Goal: Check status: Check status

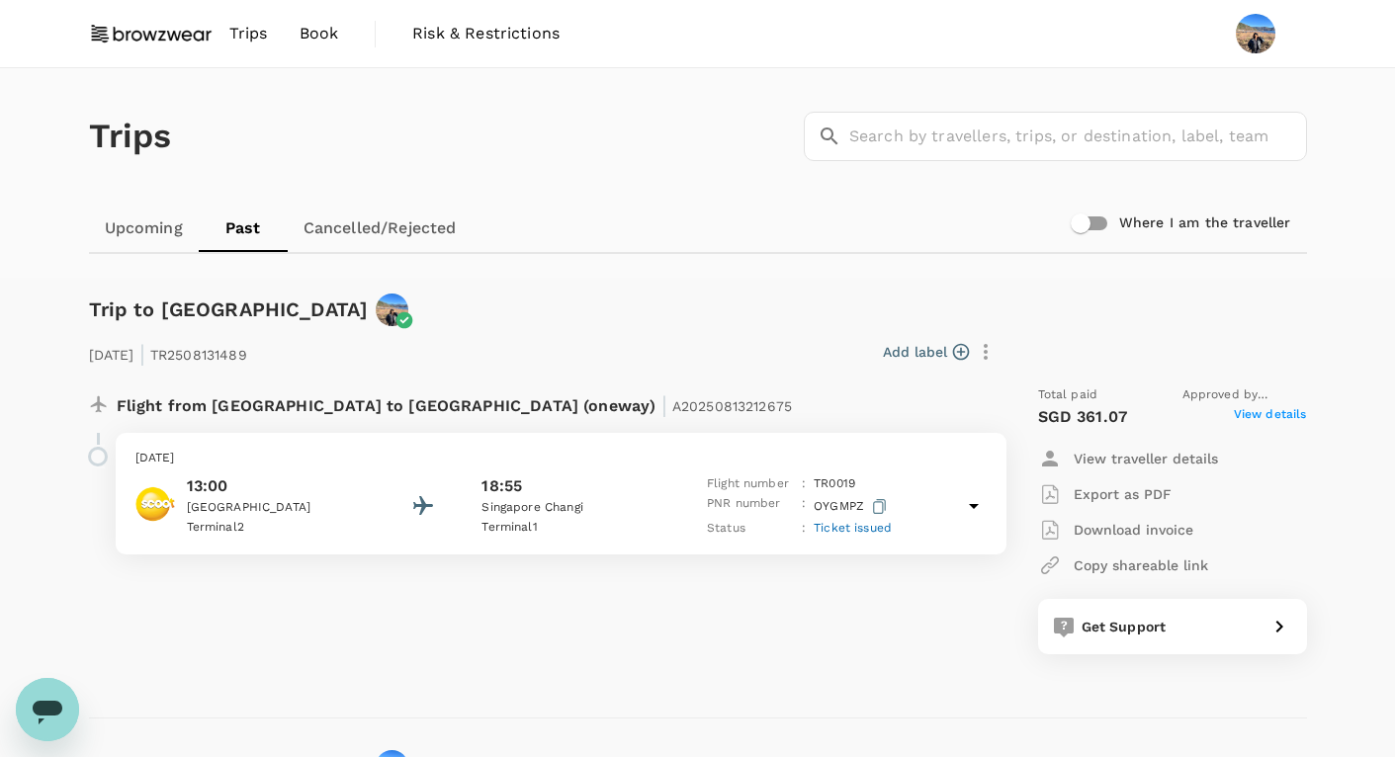
click at [961, 506] on div "13:00 [GEOGRAPHIC_DATA] 2 18:55 [GEOGRAPHIC_DATA] [GEOGRAPHIC_DATA] 1 Flight nu…" at bounding box center [560, 507] width 851 height 64
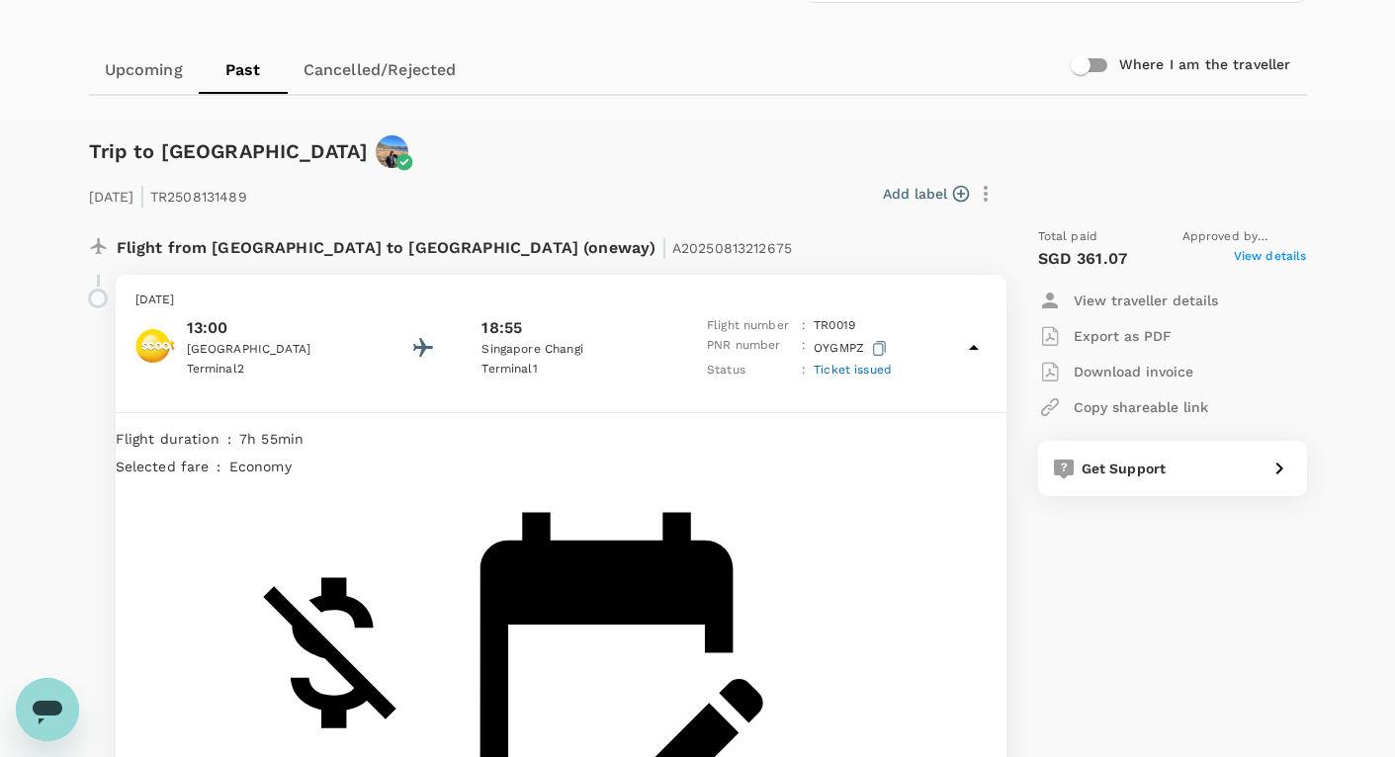
scroll to position [168, 0]
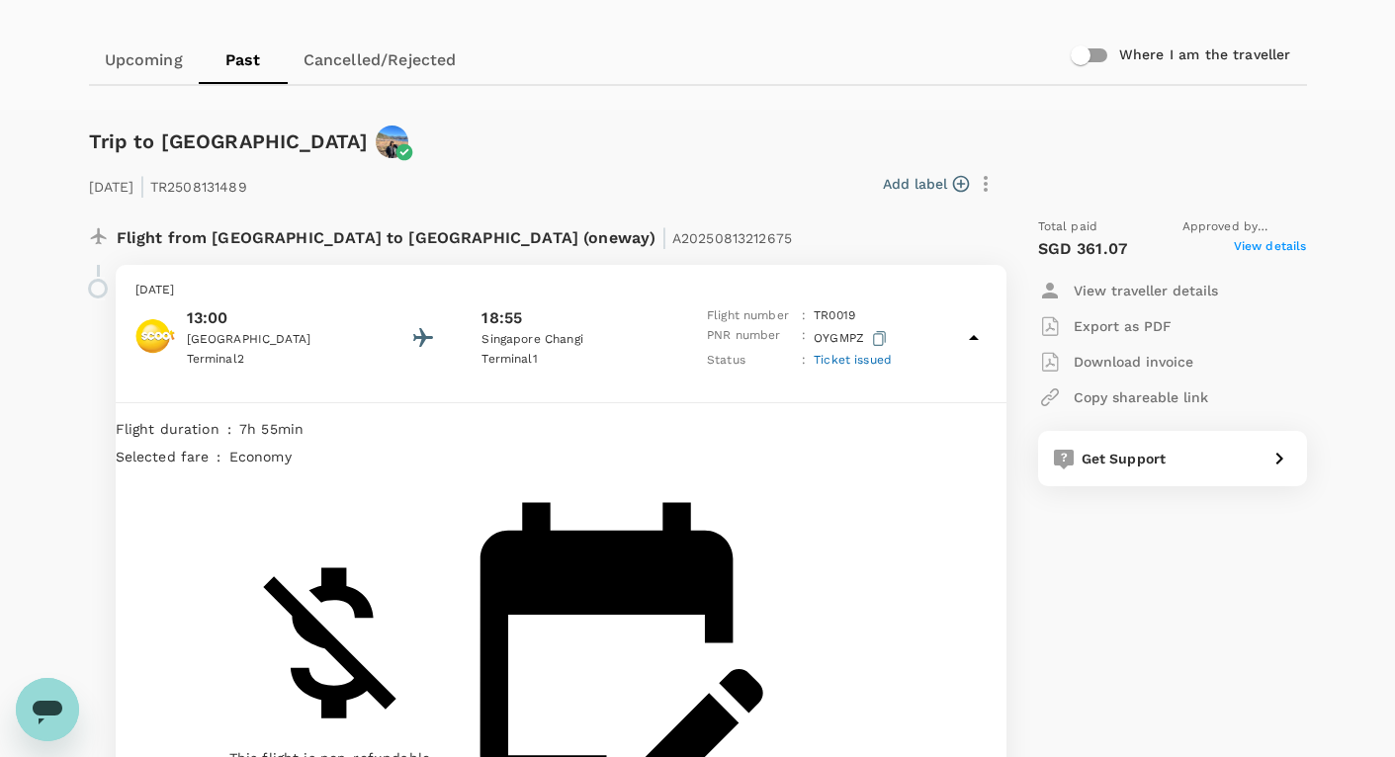
click at [672, 235] on span "A20250813212675" at bounding box center [732, 238] width 120 height 16
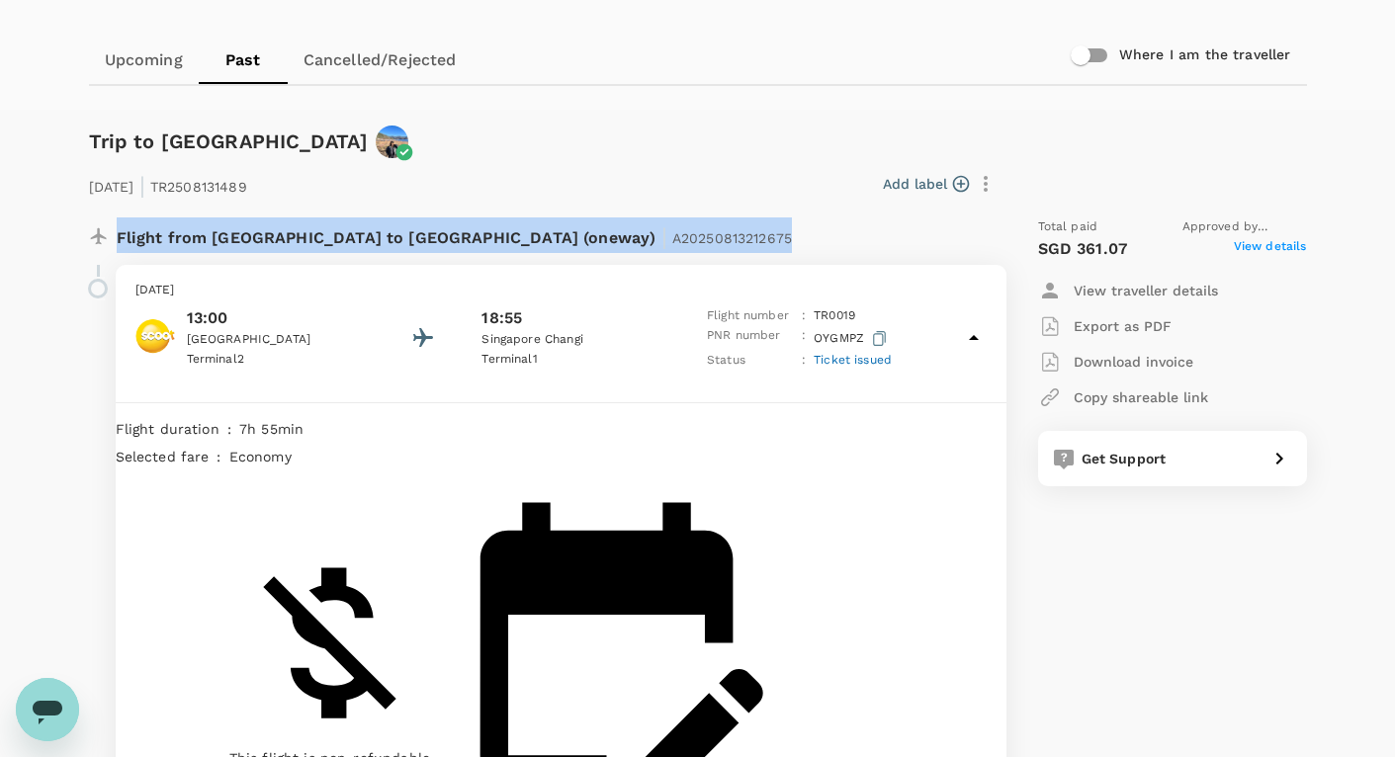
click at [672, 235] on span "A20250813212675" at bounding box center [732, 238] width 120 height 16
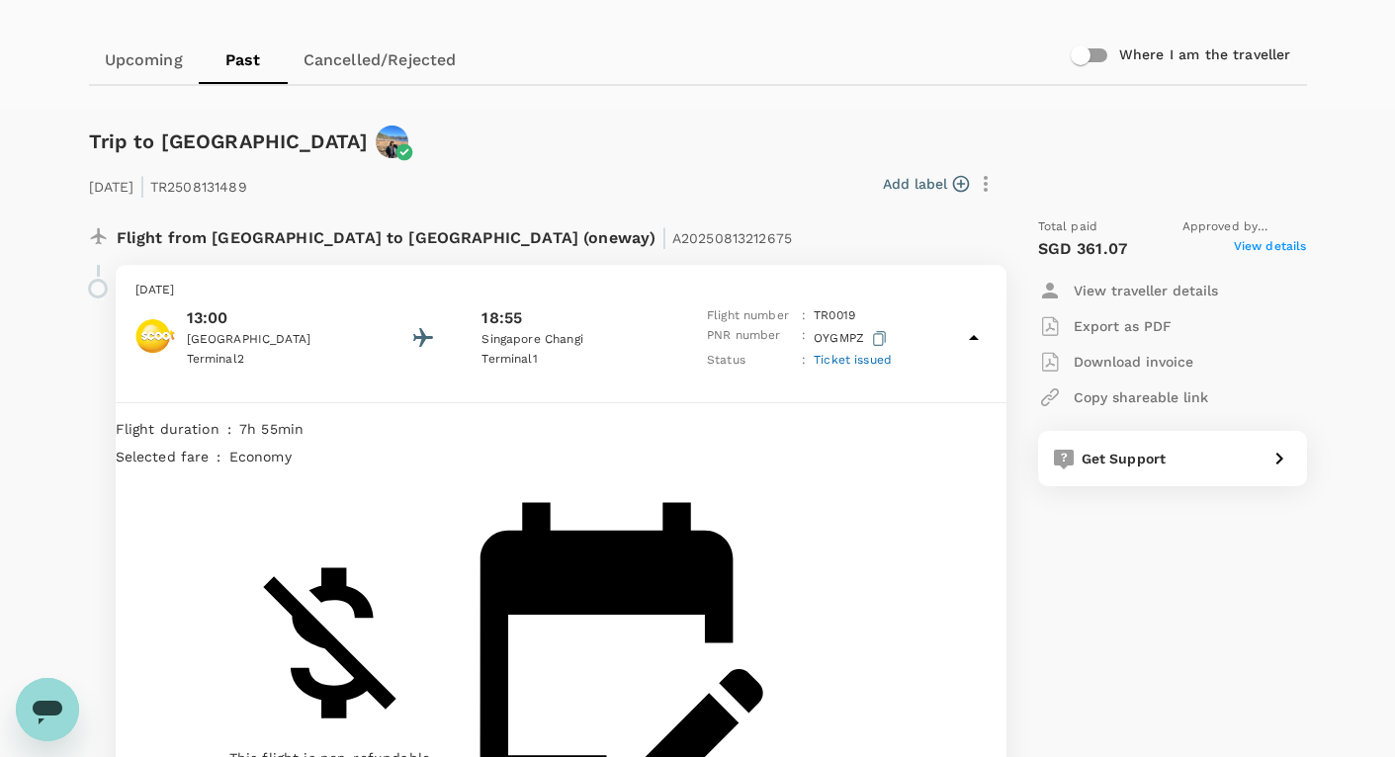
click at [629, 240] on div "Flight from [GEOGRAPHIC_DATA] to [GEOGRAPHIC_DATA] (oneway) | A20250813212675" at bounding box center [496, 235] width 758 height 36
click at [672, 240] on span "A20250813212675" at bounding box center [732, 238] width 120 height 16
copy span "A20250813212675"
